Goal: Find specific page/section: Find specific page/section

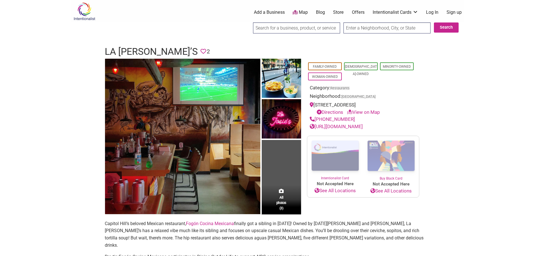
scroll to position [84, 0]
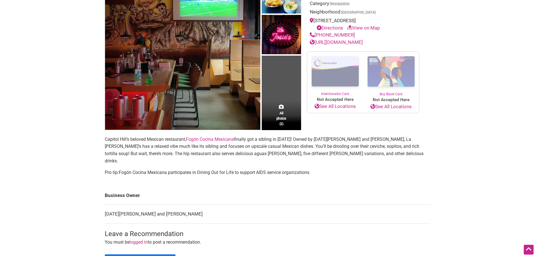
click at [217, 139] on link "Fogón Cocina Mexicana" at bounding box center [210, 138] width 48 height 5
drag, startPoint x: 169, startPoint y: 208, endPoint x: 140, endPoint y: 208, distance: 28.9
click at [140, 208] on td "[DATE][PERSON_NAME] and [PERSON_NAME]" at bounding box center [268, 214] width 326 height 19
copy td "[PERSON_NAME]"
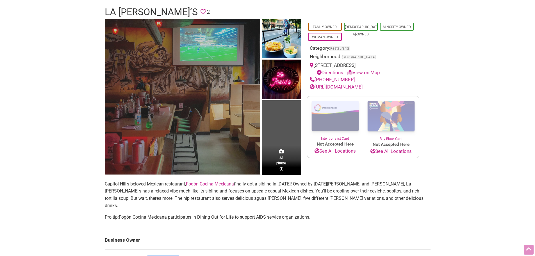
scroll to position [0, 0]
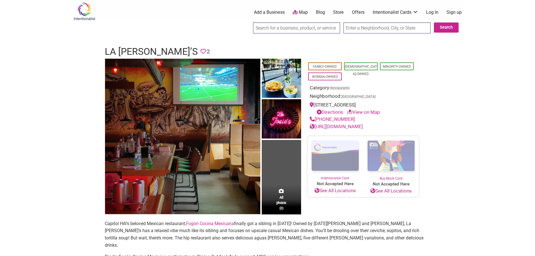
click at [343, 126] on link "[URL][DOMAIN_NAME]" at bounding box center [336, 127] width 53 height 6
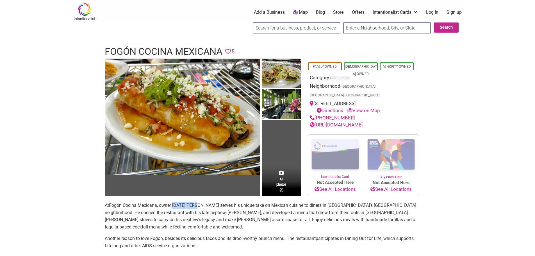
drag, startPoint x: 173, startPoint y: 196, endPoint x: 196, endPoint y: 195, distance: 23.0
click at [196, 202] on span "Fogón Cocina Mexicana, owner [DATE][PERSON_NAME] serves his unique take on Mexi…" at bounding box center [260, 215] width 311 height 27
copy span "[DATE][PERSON_NAME]"
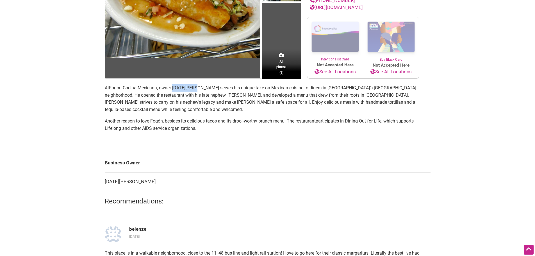
scroll to position [196, 0]
